Goal: Navigation & Orientation: Find specific page/section

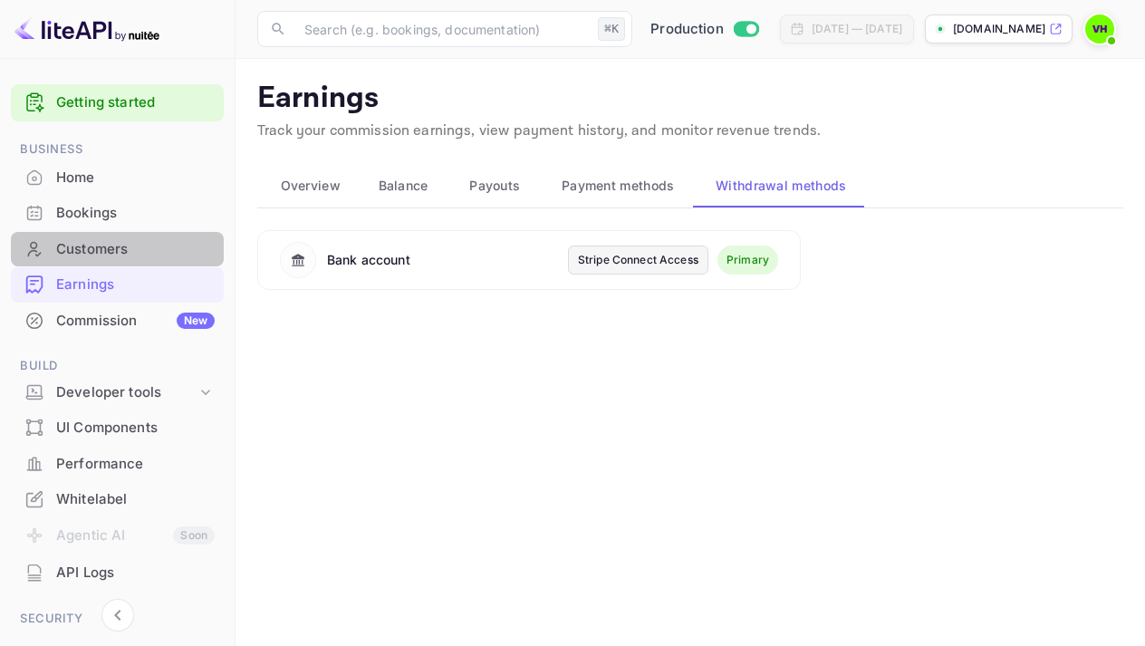
click at [120, 250] on div "Customers" at bounding box center [135, 249] width 158 height 21
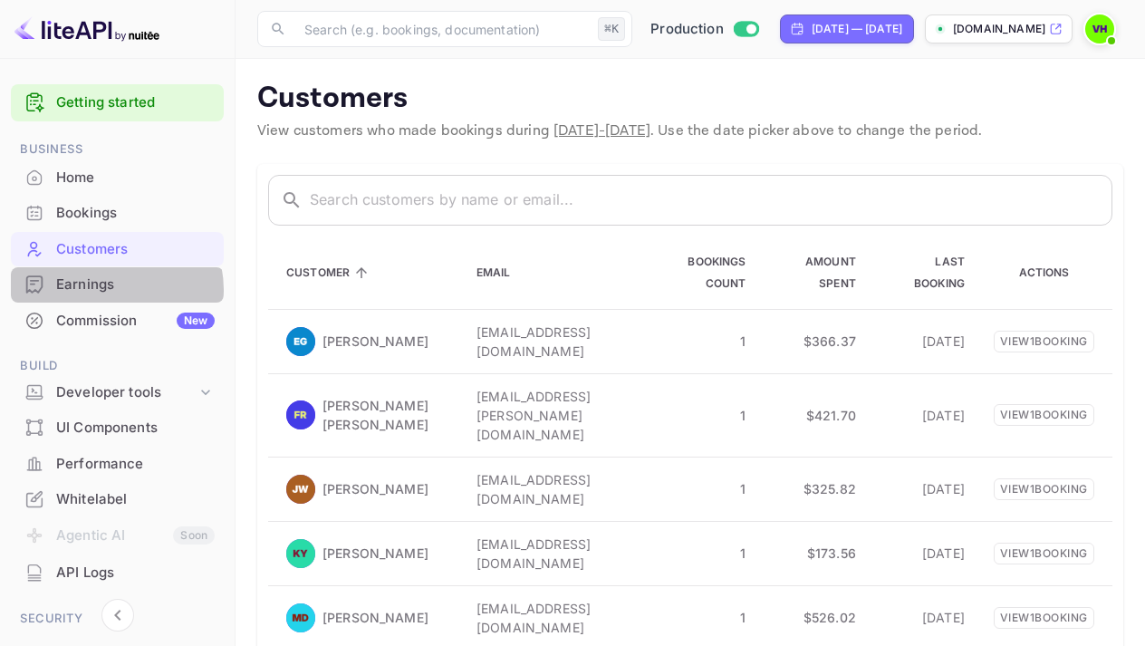
click at [110, 288] on div "Earnings" at bounding box center [135, 284] width 158 height 21
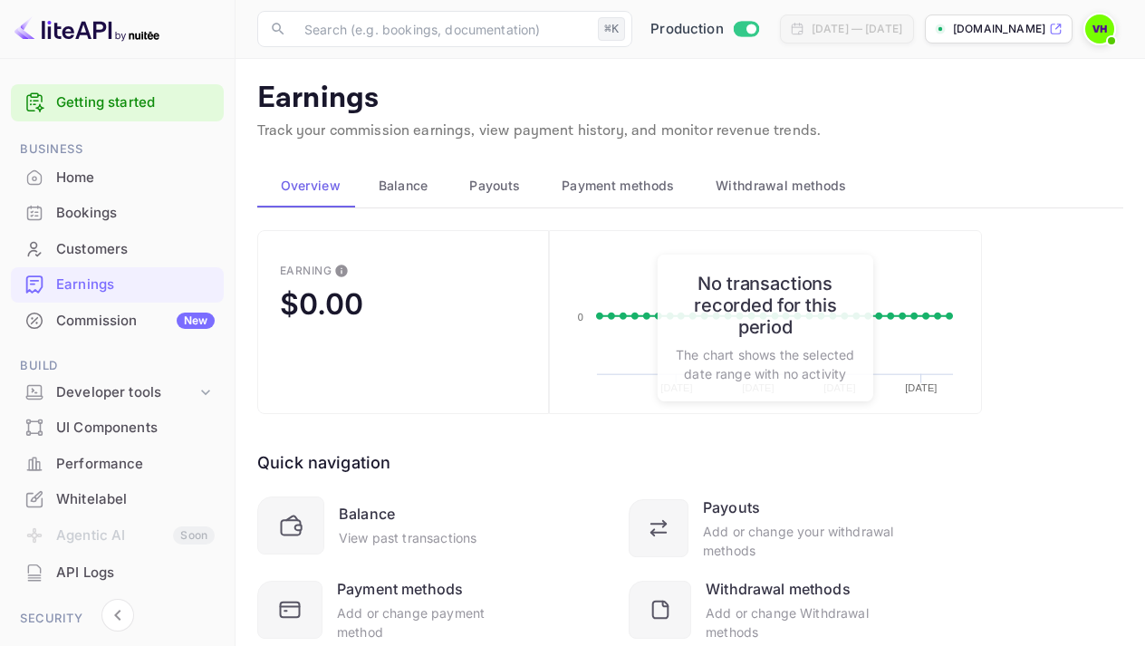
click at [507, 190] on span "Payouts" at bounding box center [494, 186] width 51 height 22
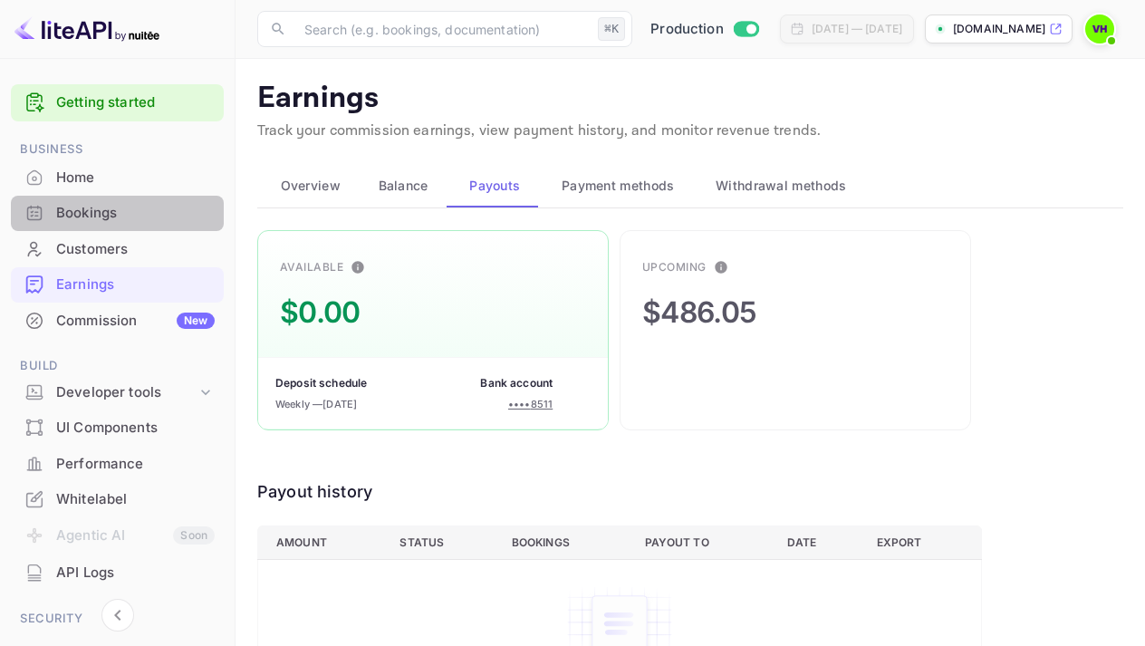
click at [96, 210] on div "Bookings" at bounding box center [135, 213] width 158 height 21
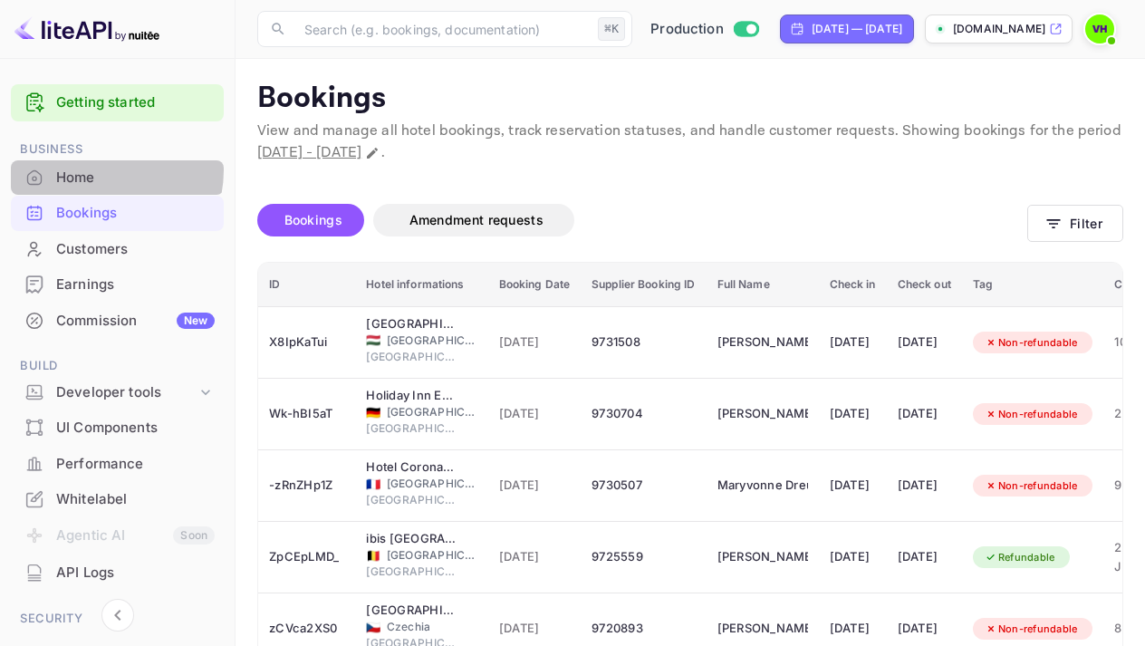
click at [91, 169] on div "Home" at bounding box center [135, 178] width 158 height 21
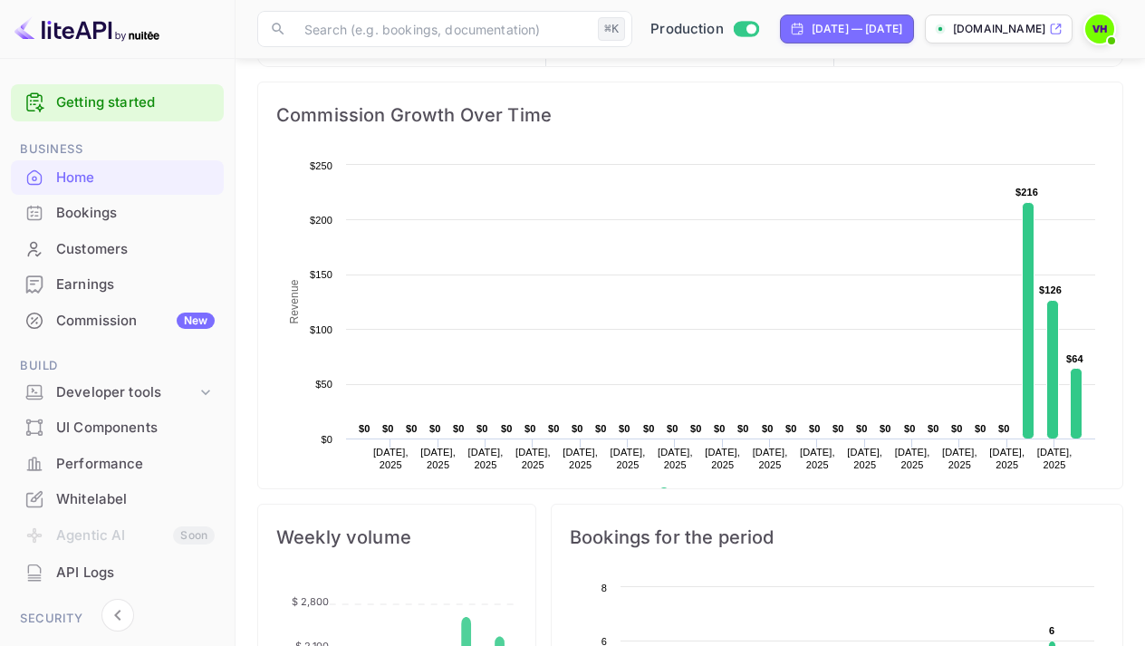
scroll to position [236, 0]
